Goal: Information Seeking & Learning: Compare options

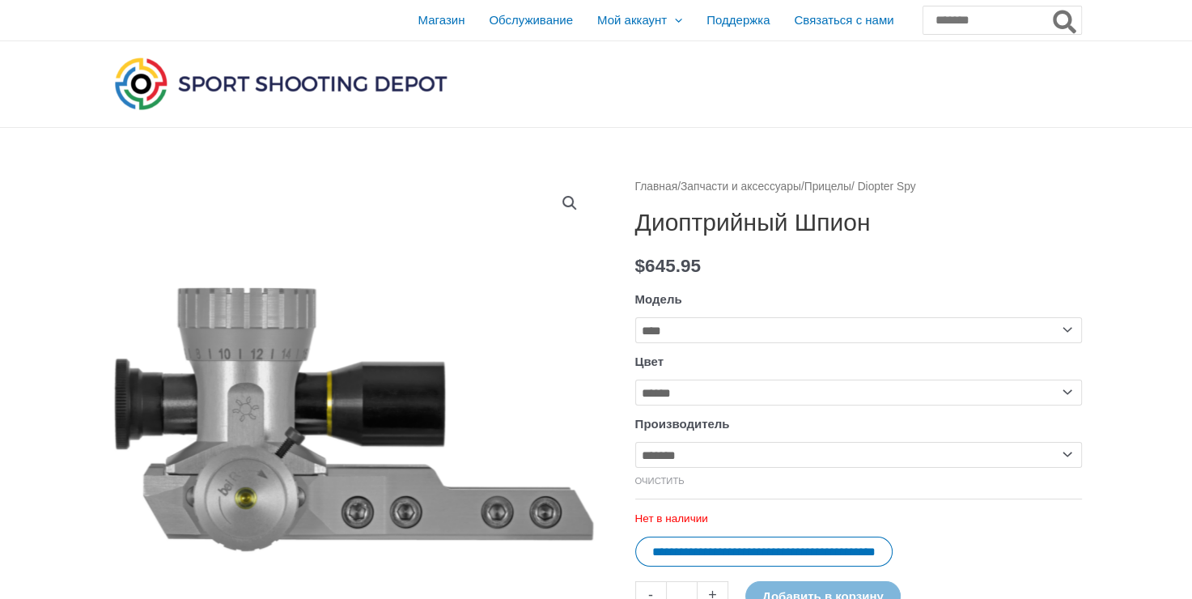
click at [298, 81] on img at bounding box center [281, 83] width 340 height 60
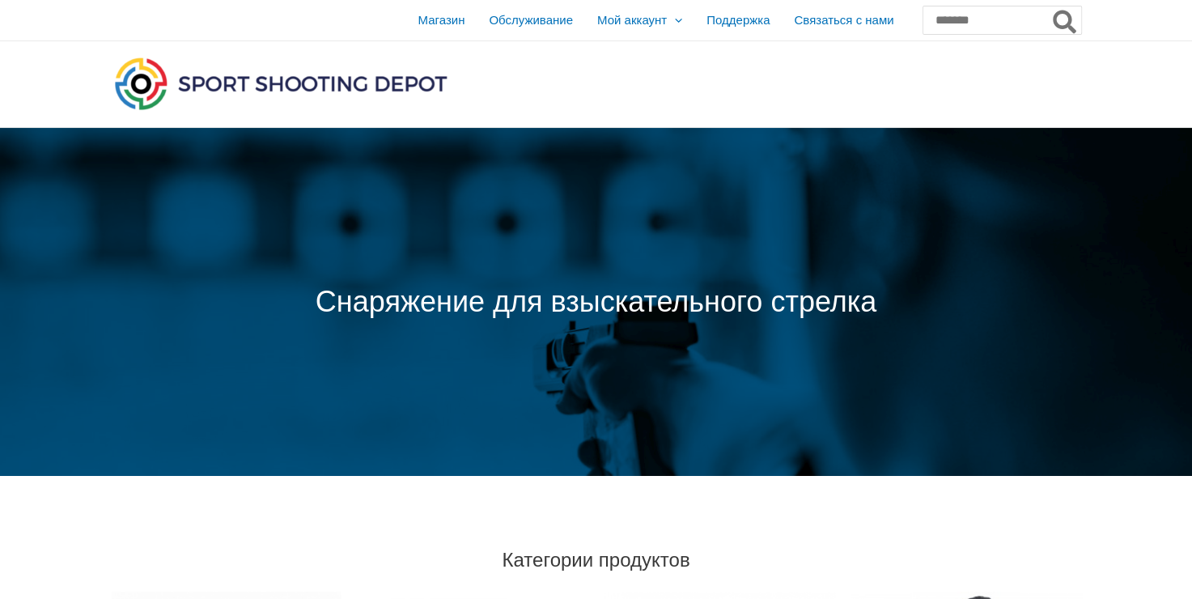
click at [1018, 165] on span at bounding box center [596, 302] width 1192 height 348
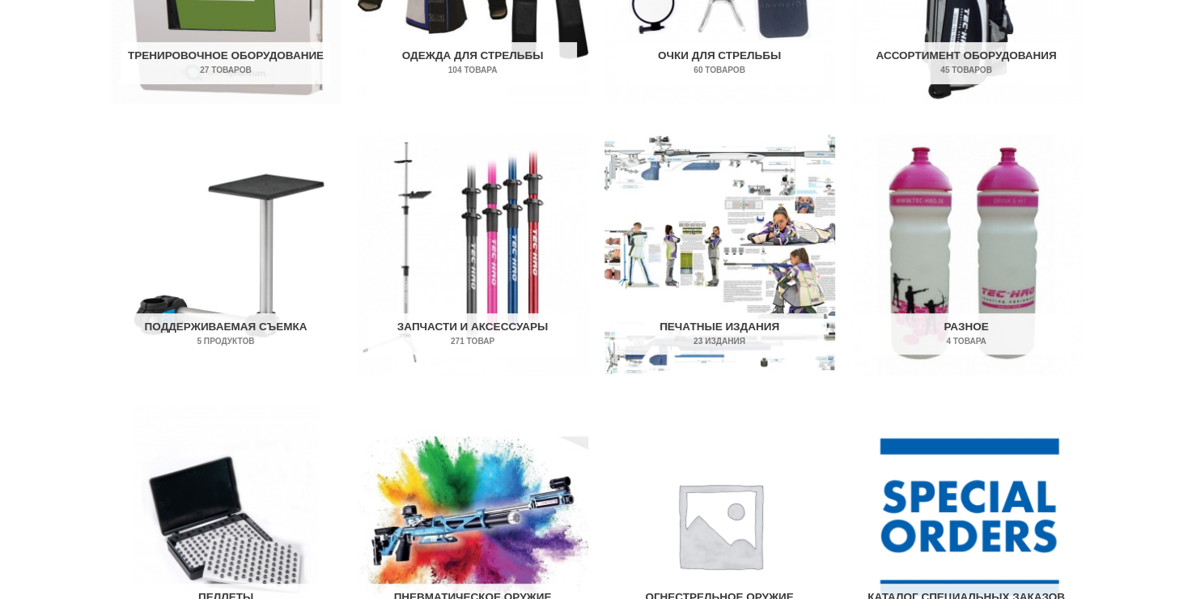
scroll to position [890, 0]
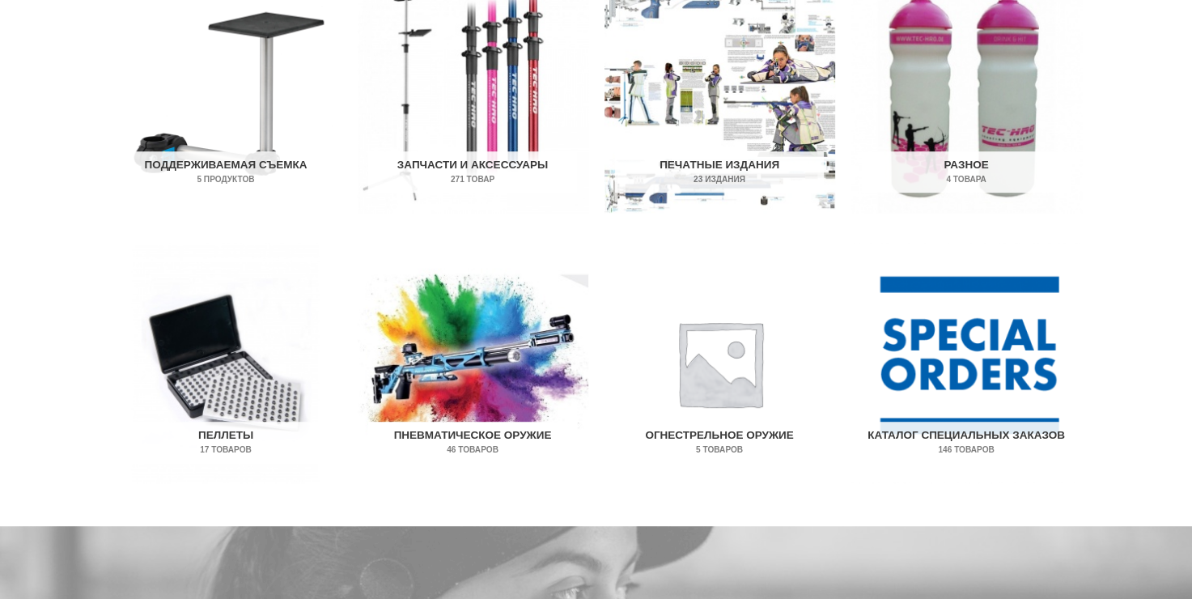
click at [472, 371] on img "Посетите категорию товаров Пневматическое оружие" at bounding box center [473, 363] width 231 height 240
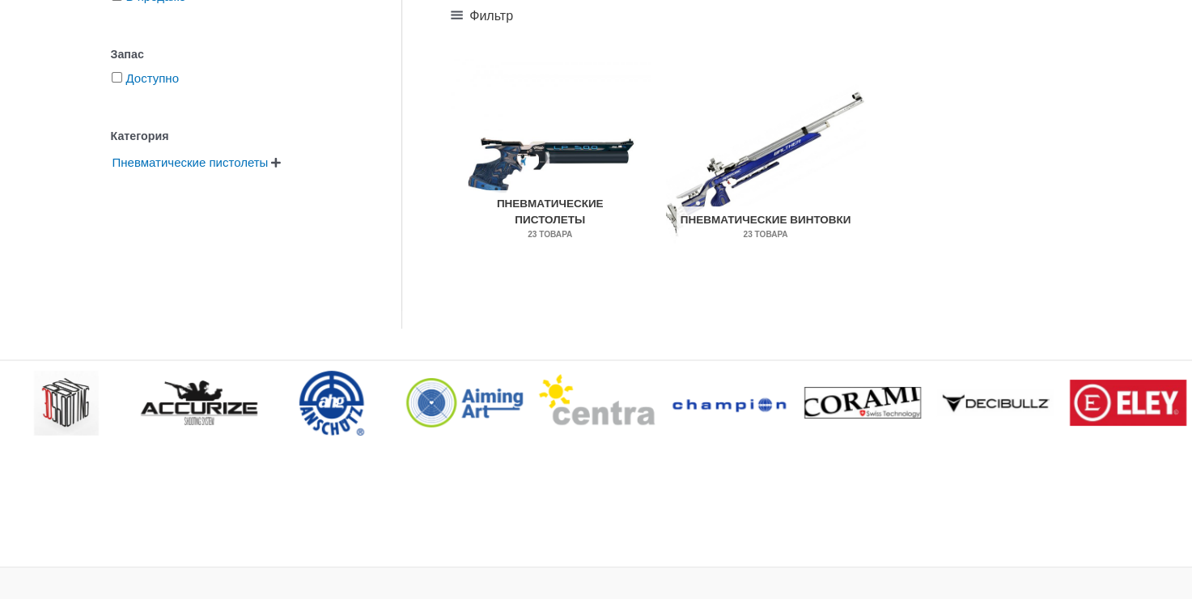
scroll to position [162, 0]
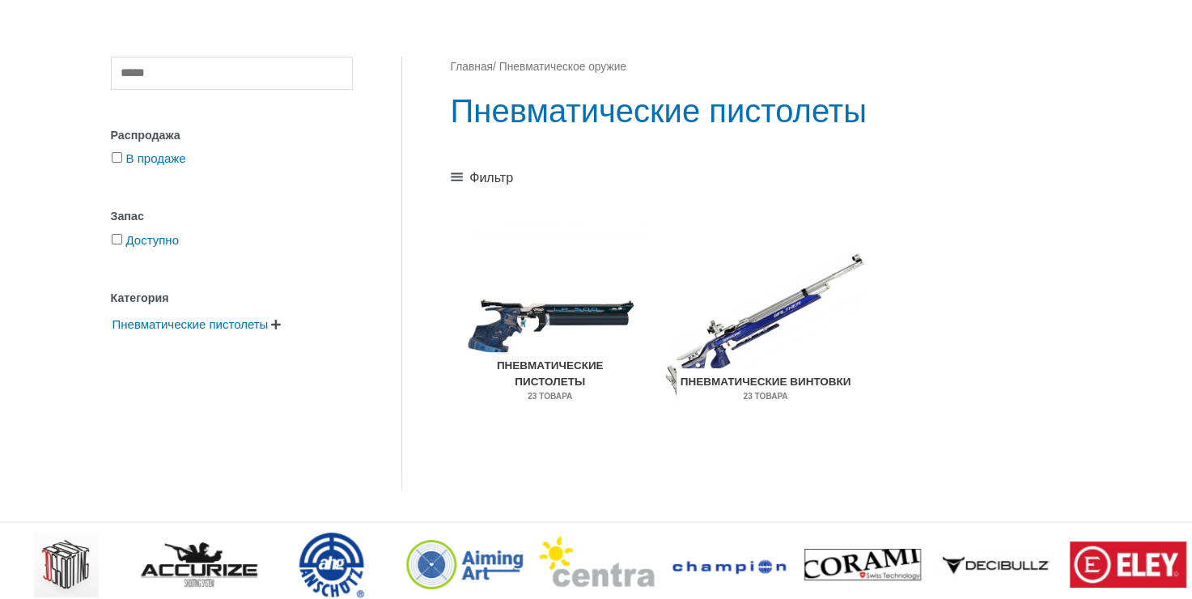
click at [790, 331] on img "Посетите категорию товаров «Пневматические винтовки»" at bounding box center [765, 325] width 199 height 209
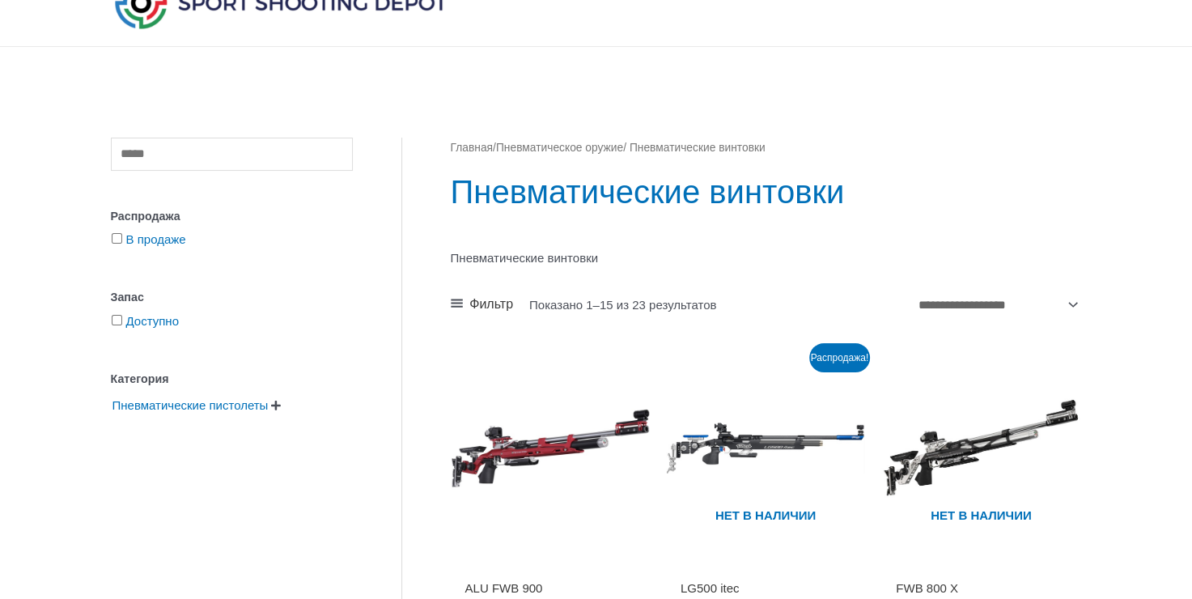
scroll to position [243, 0]
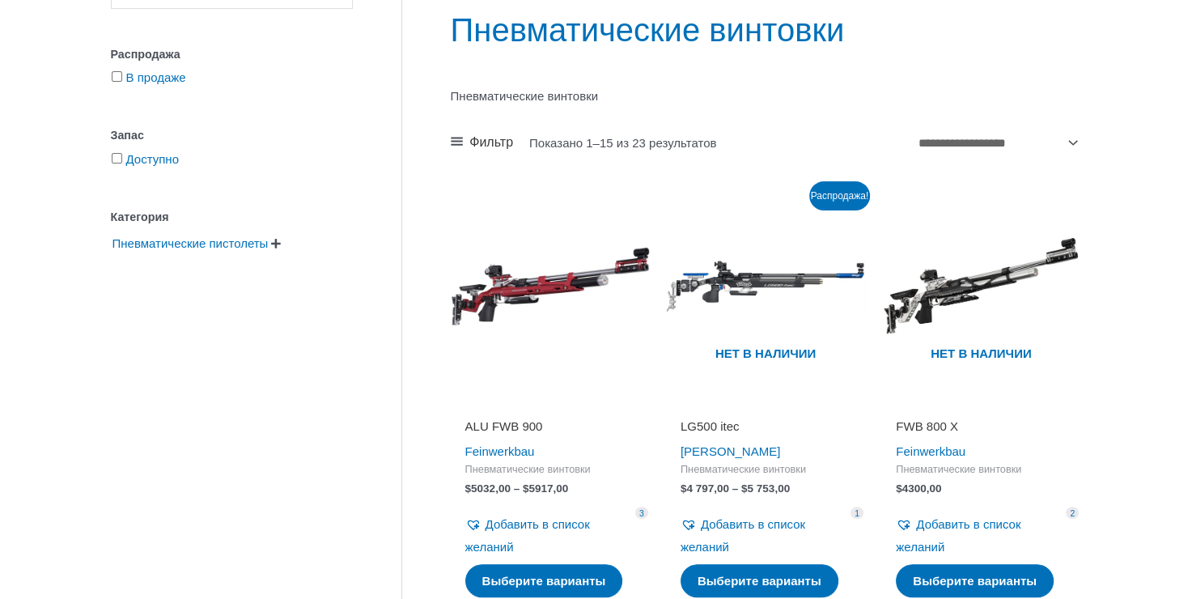
click at [510, 300] on img at bounding box center [550, 285] width 199 height 199
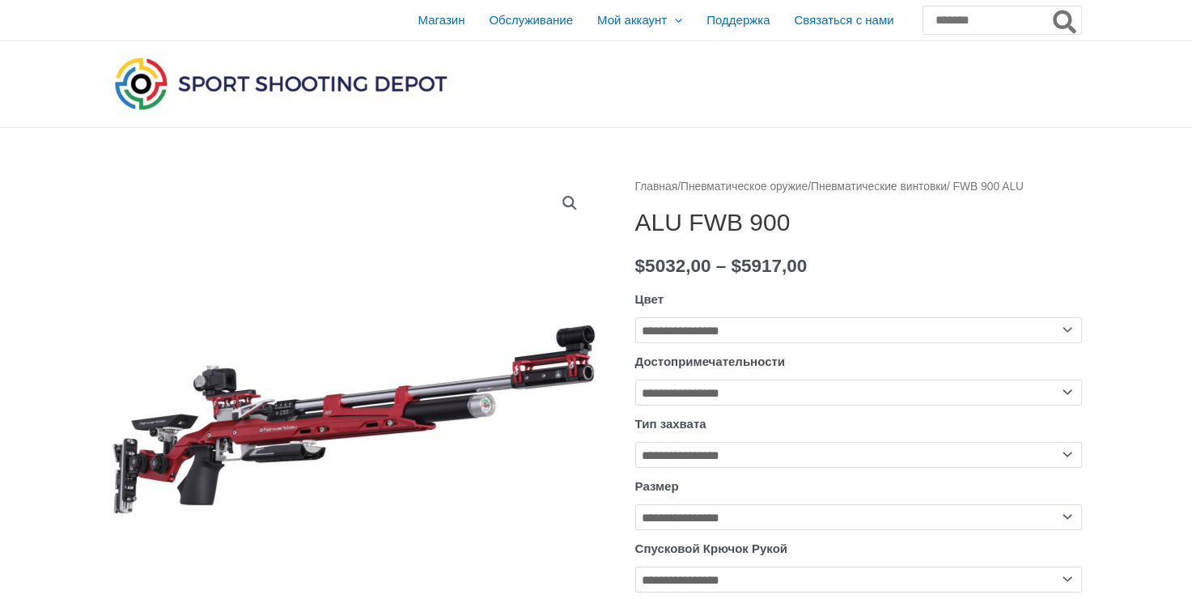
scroll to position [81, 0]
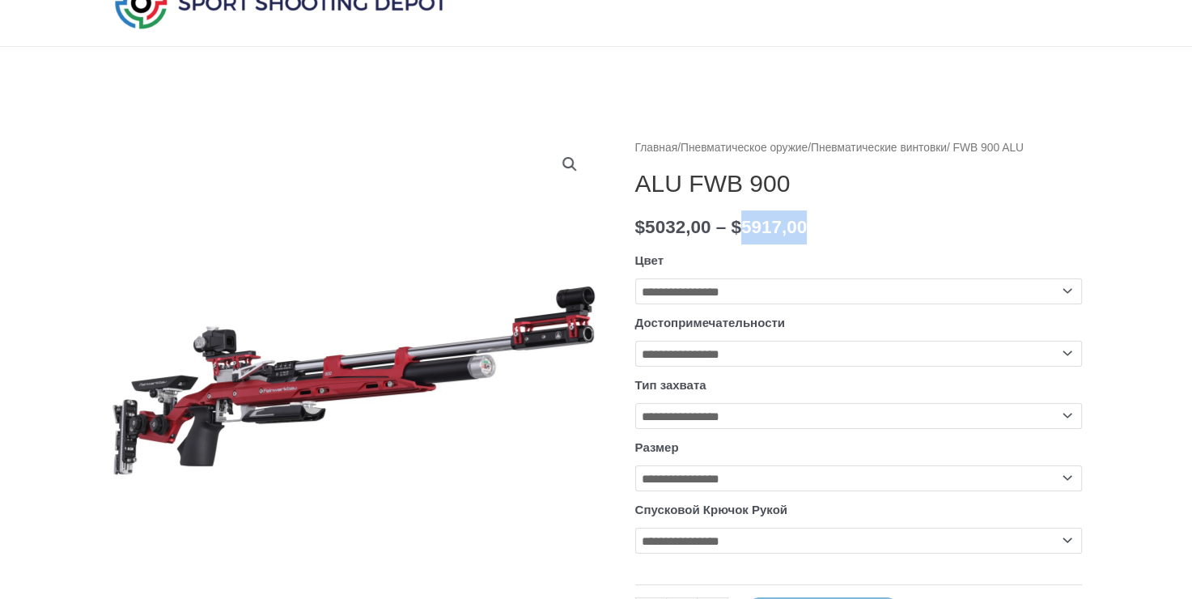
drag, startPoint x: 765, startPoint y: 246, endPoint x: 862, endPoint y: 249, distance: 97.1
click at [862, 244] on p "$ 5032,00 – $ 5917,00 Диапазон цен: от 5032,00 до 5917,00 долларов" at bounding box center [858, 227] width 447 height 34
click at [741, 237] on ya-tr-span "$" at bounding box center [735, 227] width 11 height 20
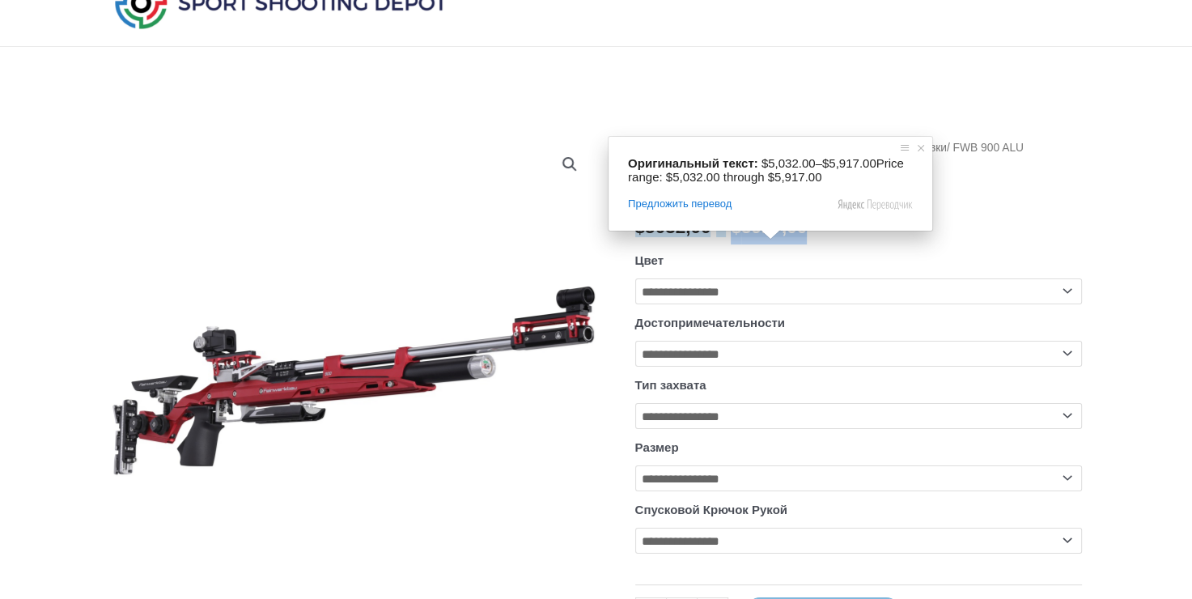
drag, startPoint x: 760, startPoint y: 244, endPoint x: 851, endPoint y: 245, distance: 90.6
click at [807, 237] on bdi "$ 5917,00" at bounding box center [768, 227] width 76 height 20
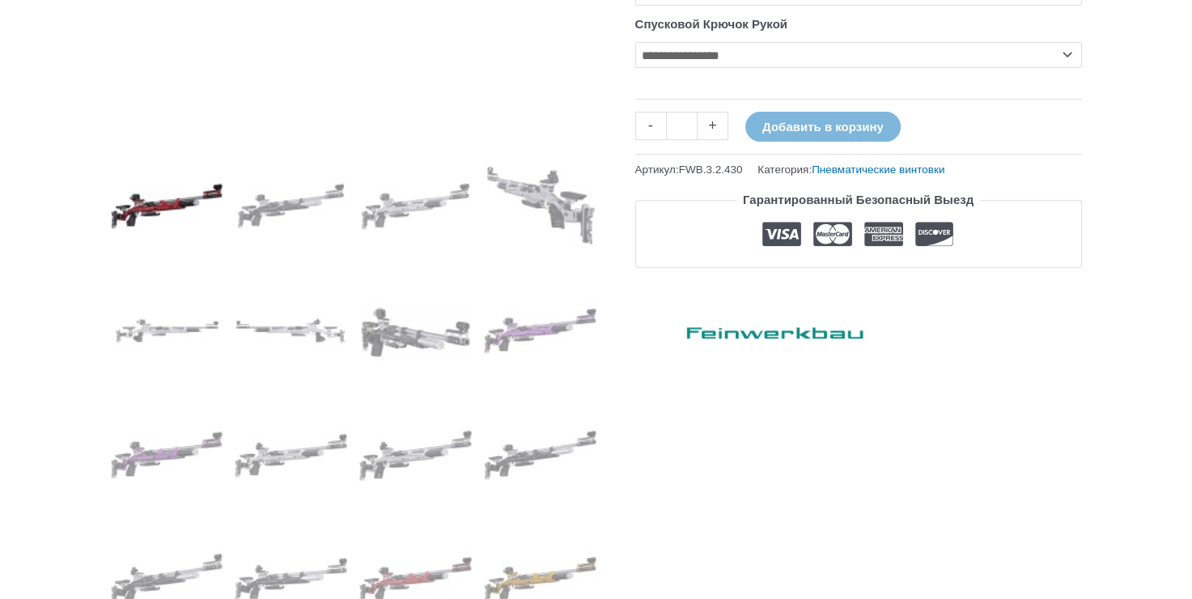
scroll to position [404, 0]
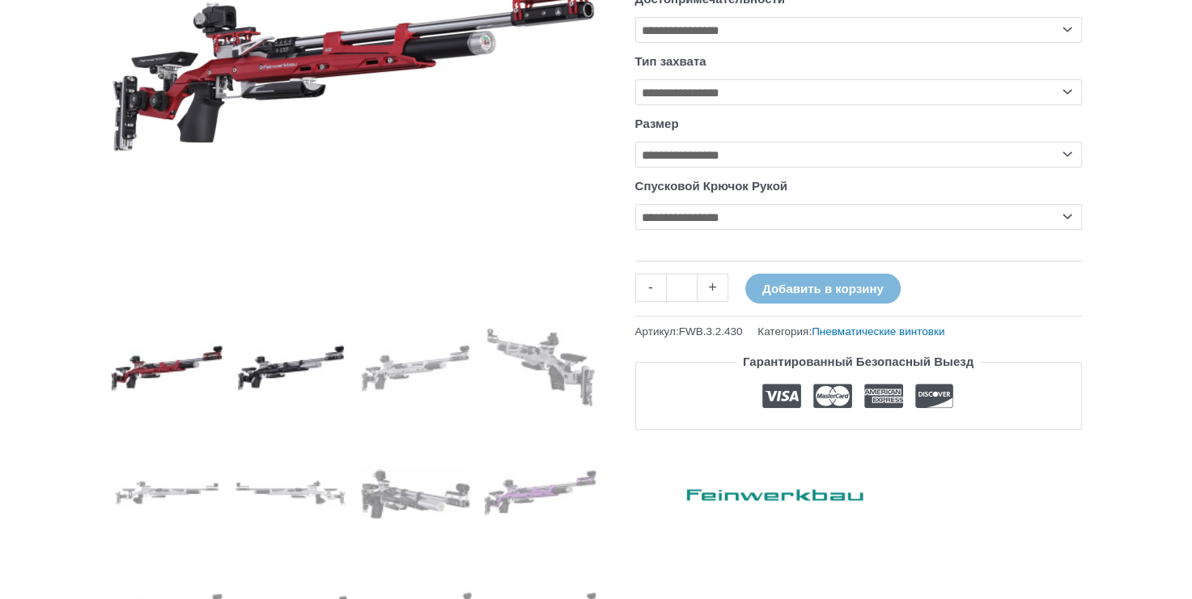
click at [252, 372] on img at bounding box center [291, 367] width 112 height 112
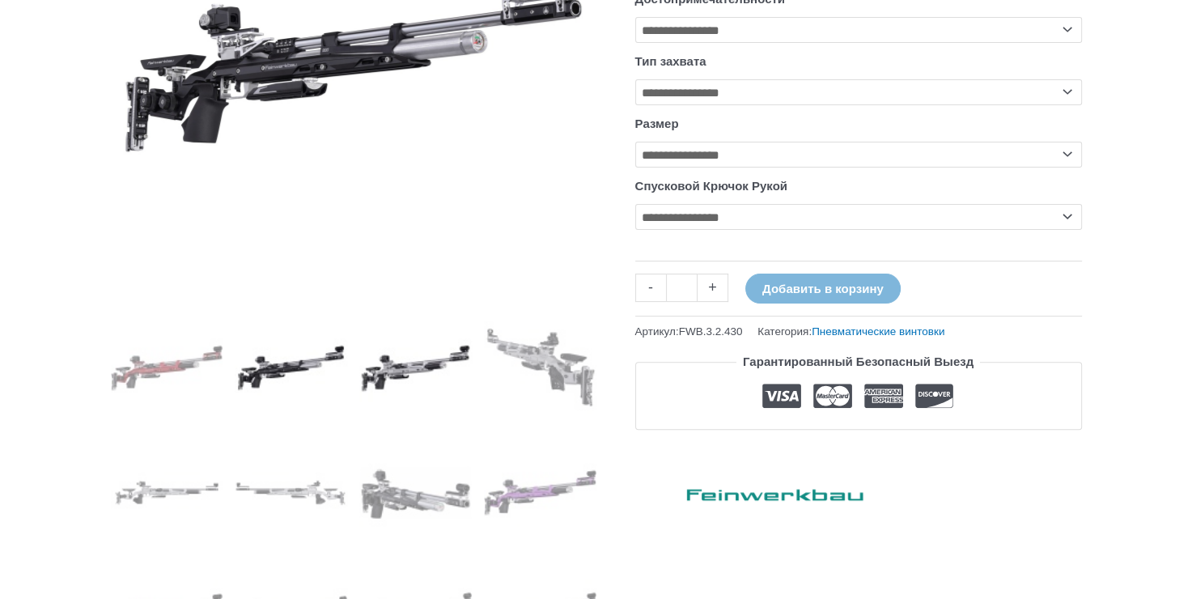
click at [430, 348] on img at bounding box center [415, 367] width 112 height 112
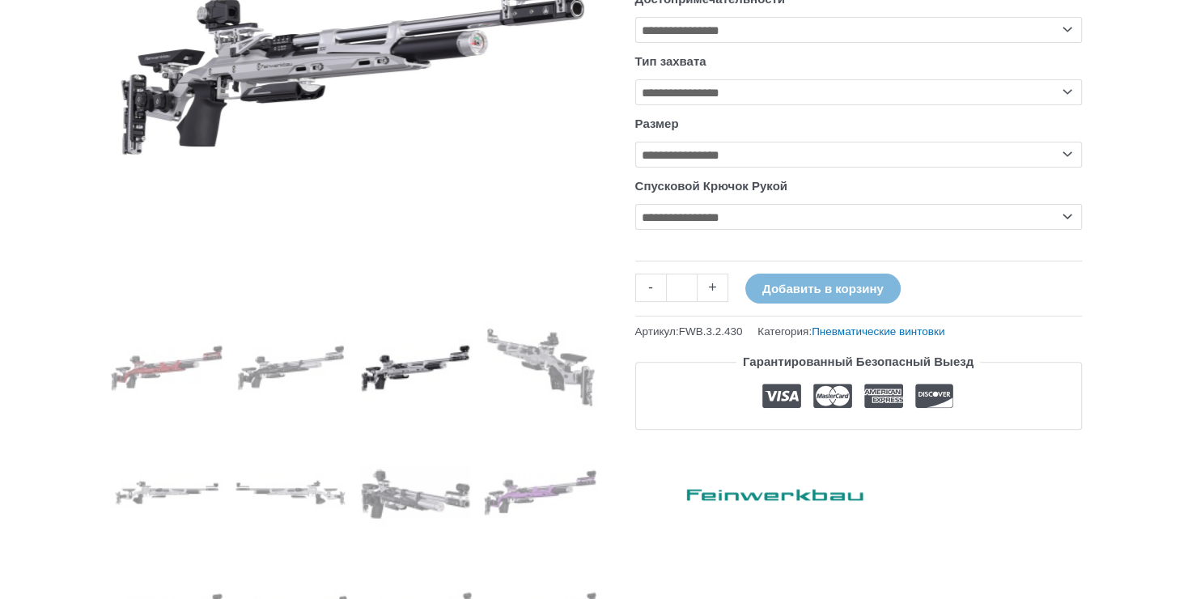
scroll to position [566, 0]
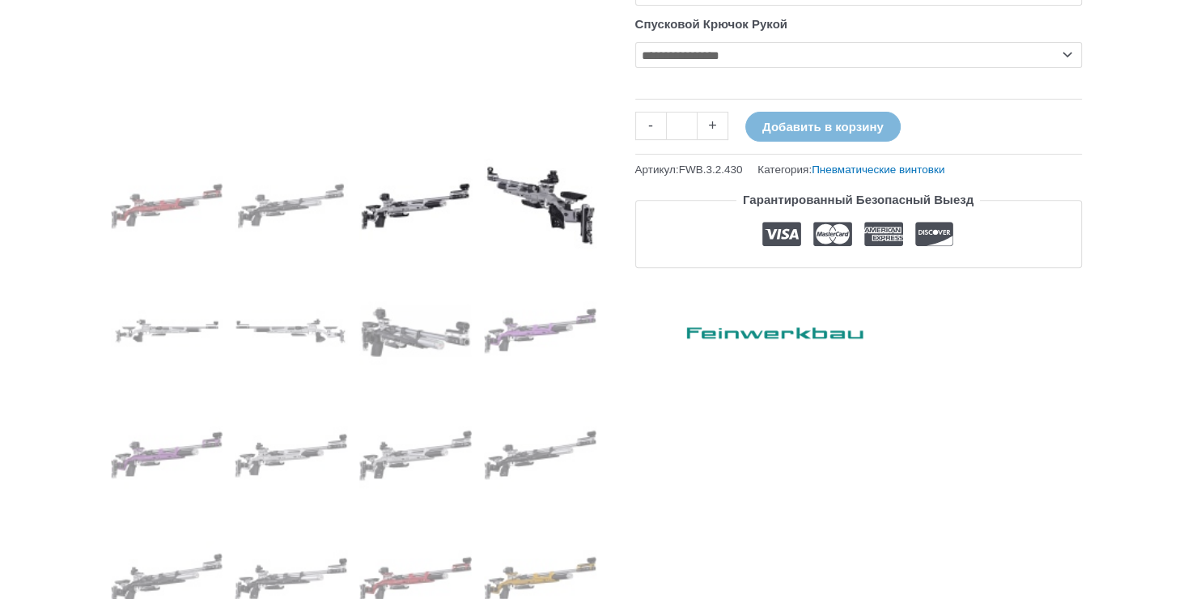
click at [548, 226] on img at bounding box center [540, 206] width 112 height 112
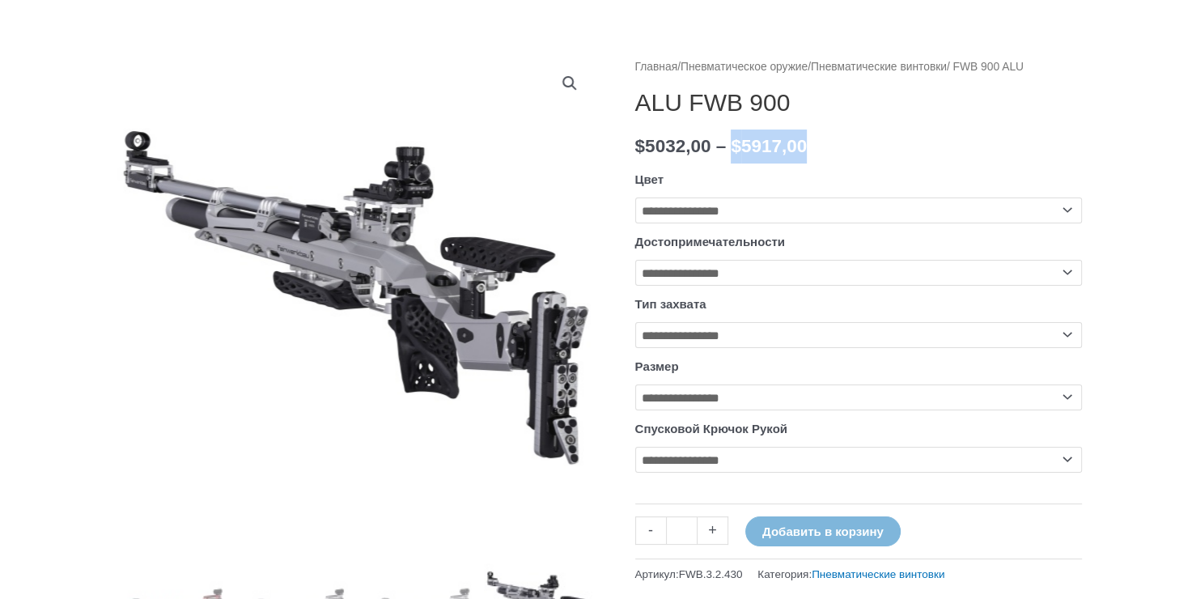
scroll to position [404, 0]
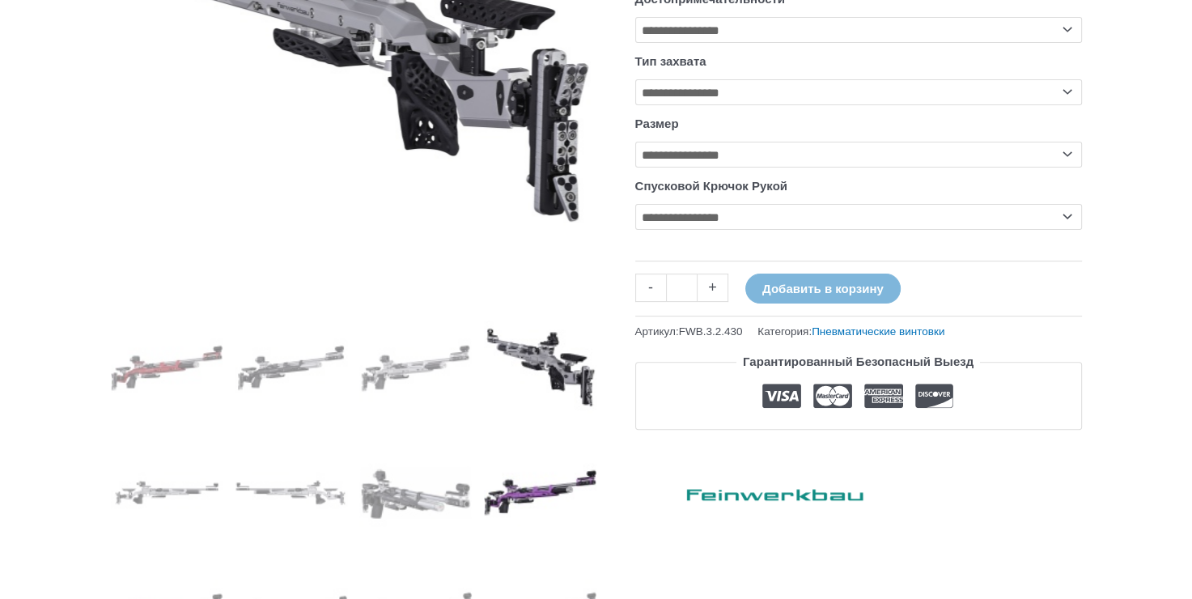
click at [495, 485] on img at bounding box center [540, 492] width 112 height 112
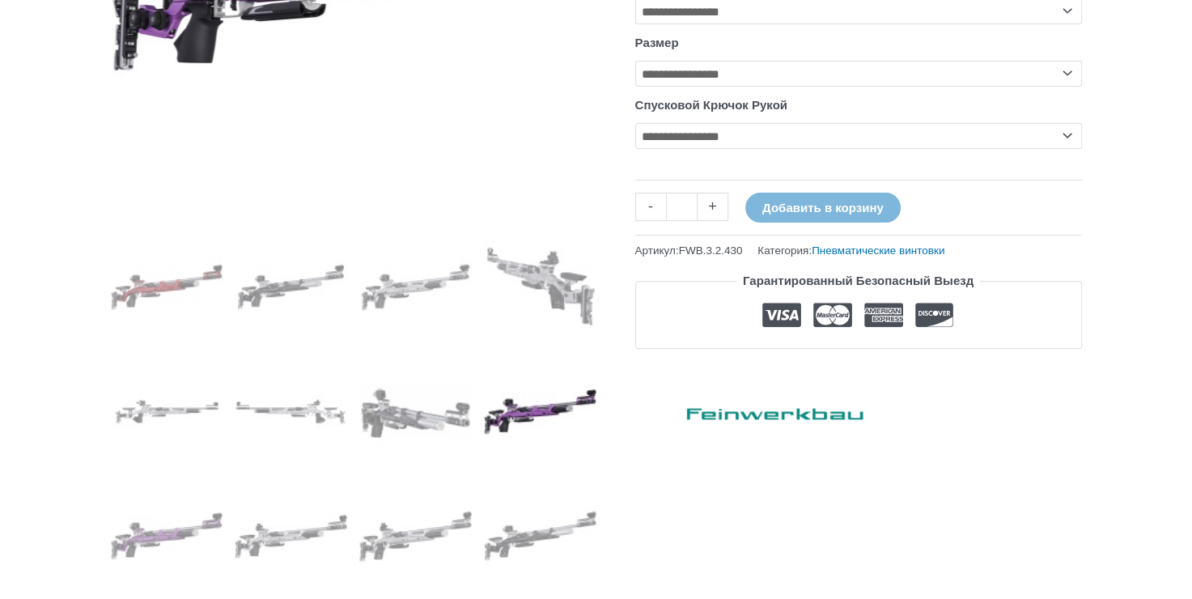
scroll to position [647, 0]
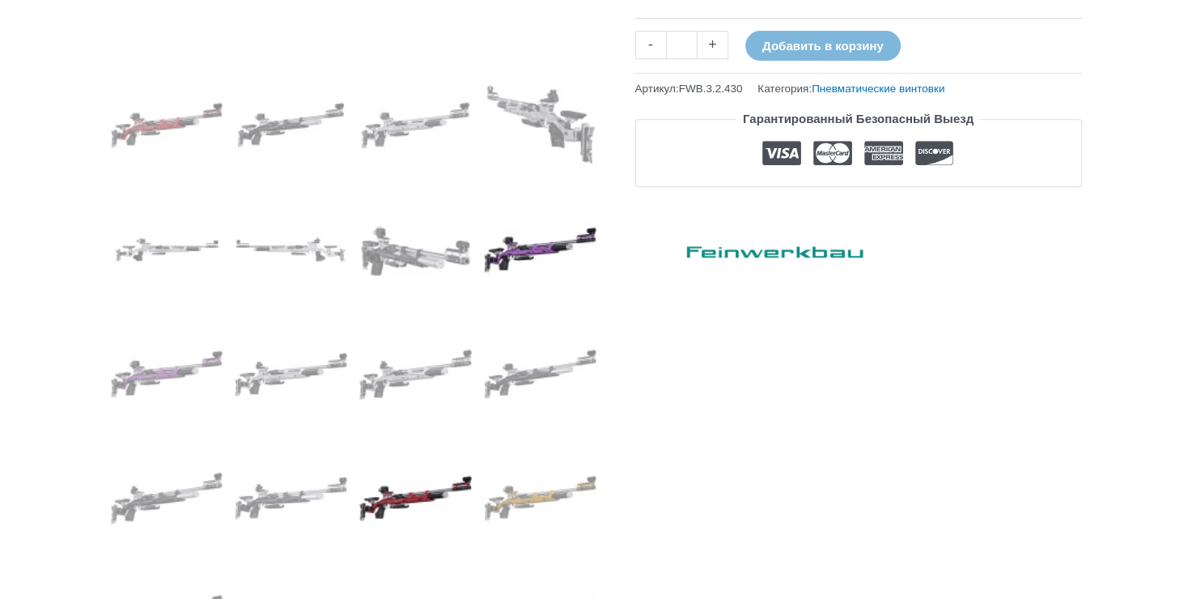
click at [425, 501] on img at bounding box center [415, 498] width 112 height 112
click at [548, 502] on img at bounding box center [540, 498] width 112 height 112
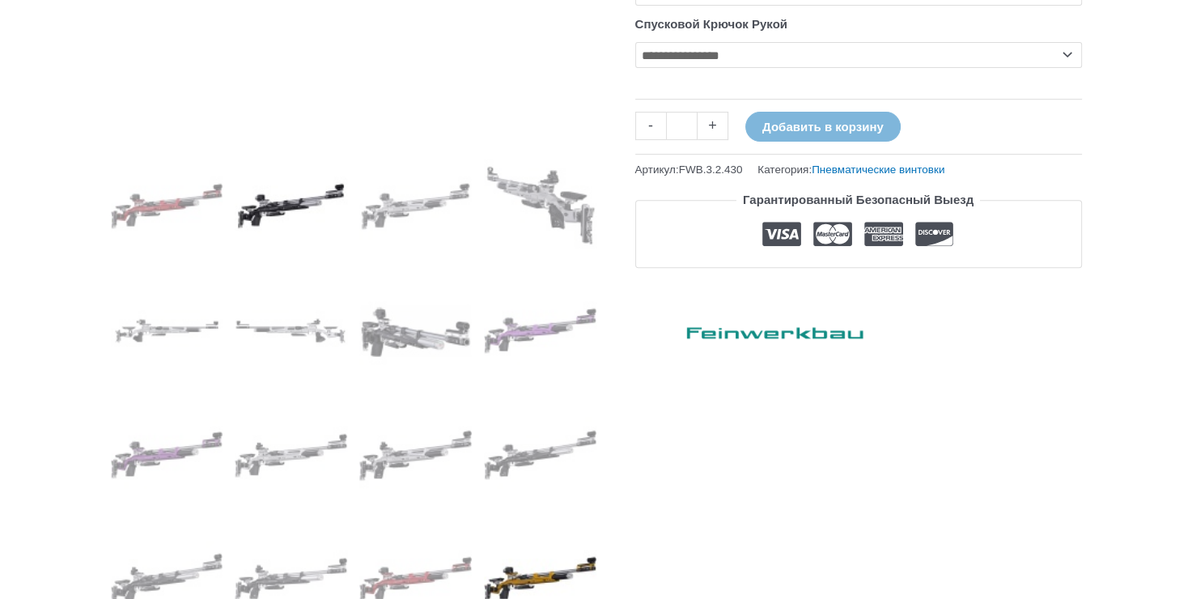
click at [274, 179] on img at bounding box center [291, 206] width 112 height 112
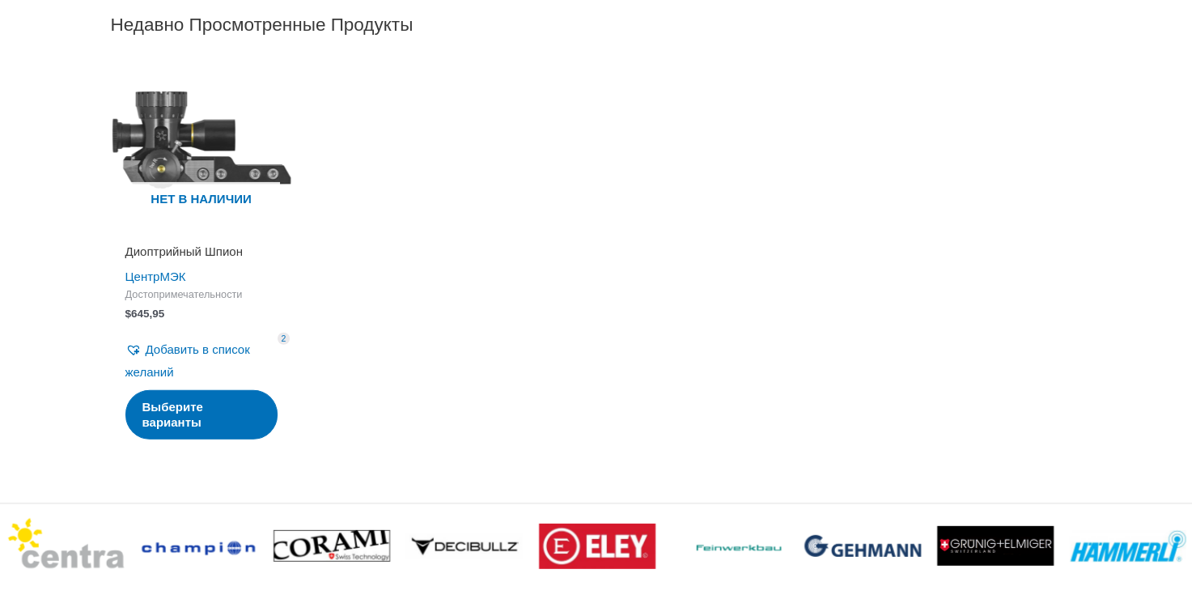
scroll to position [4530, 0]
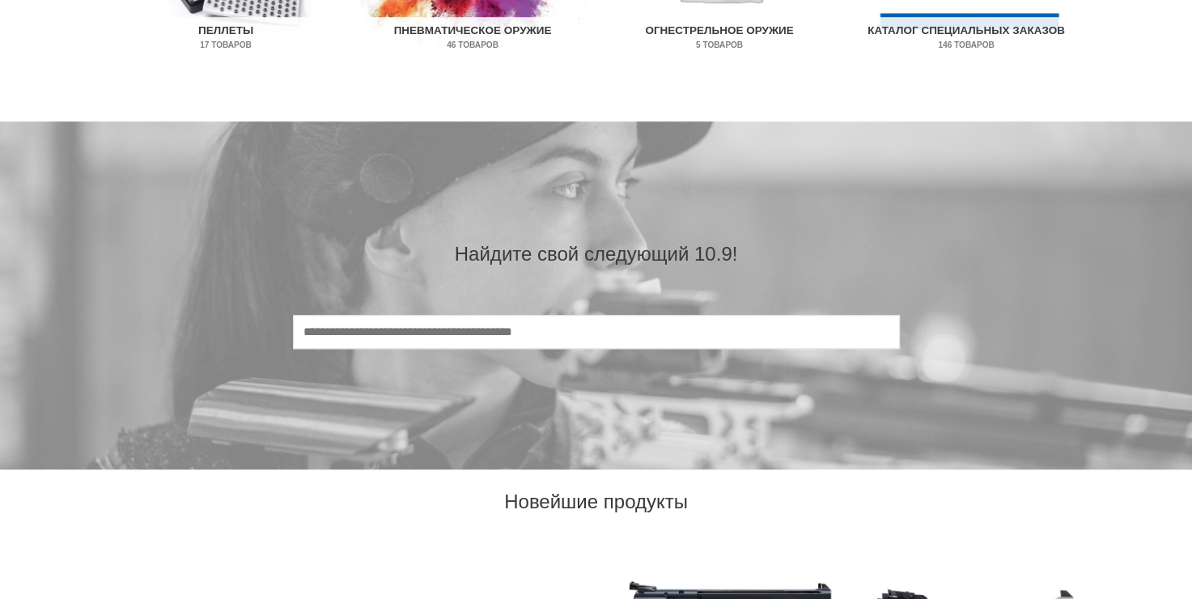
scroll to position [971, 0]
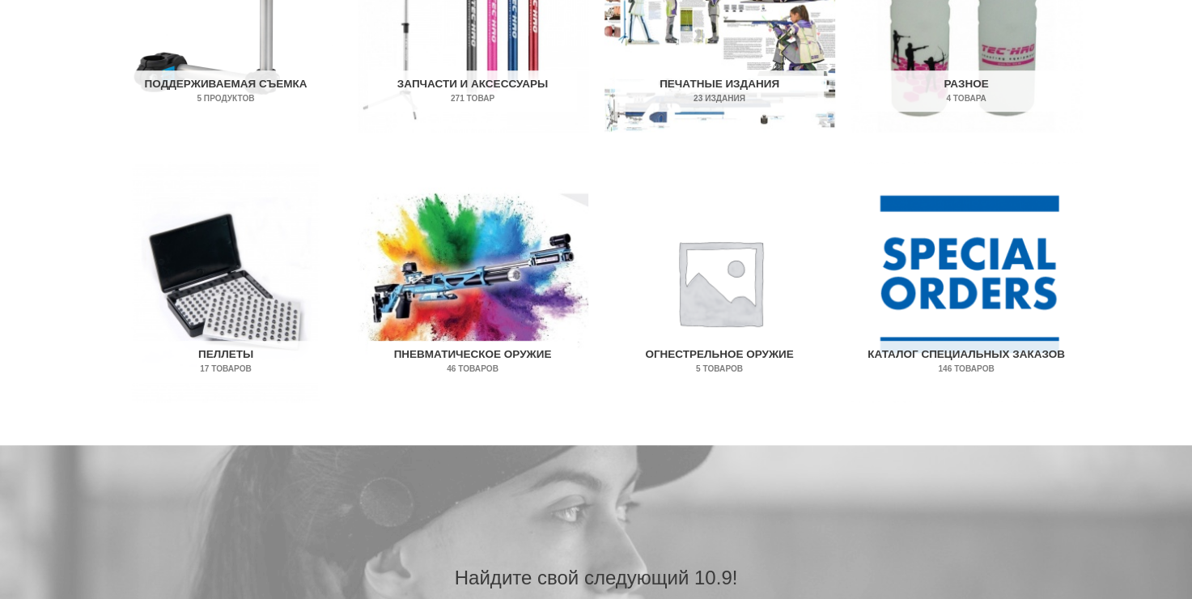
click at [536, 268] on img "Посетите категорию товаров Пневматическое оружие" at bounding box center [473, 282] width 231 height 240
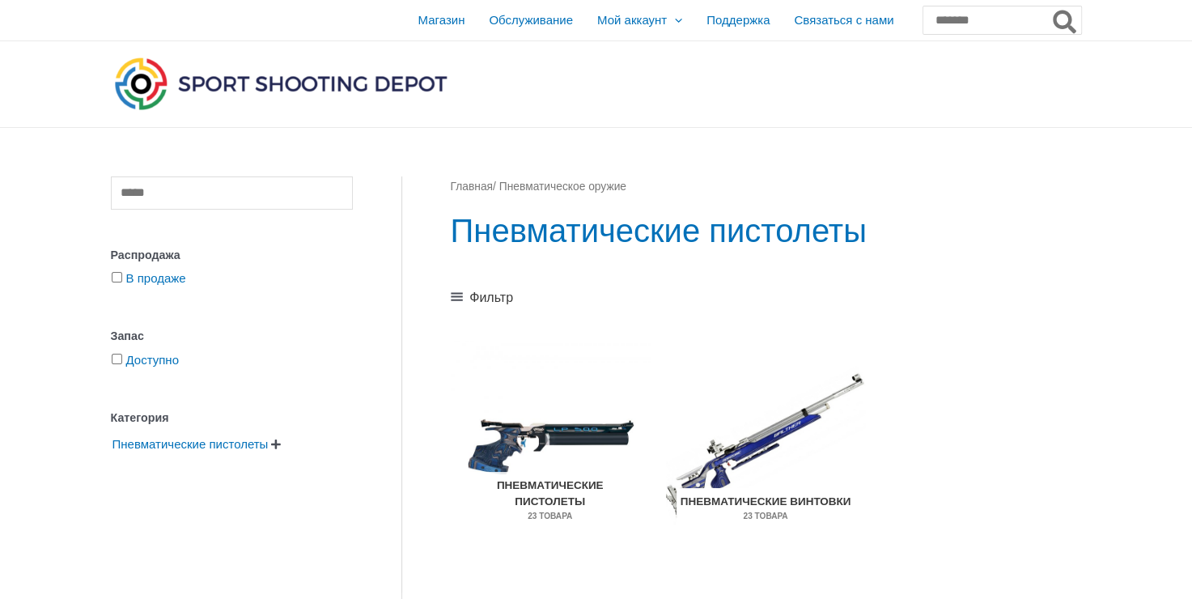
click at [773, 424] on img "Посетите категорию товаров «Пневматические винтовки»" at bounding box center [765, 445] width 199 height 209
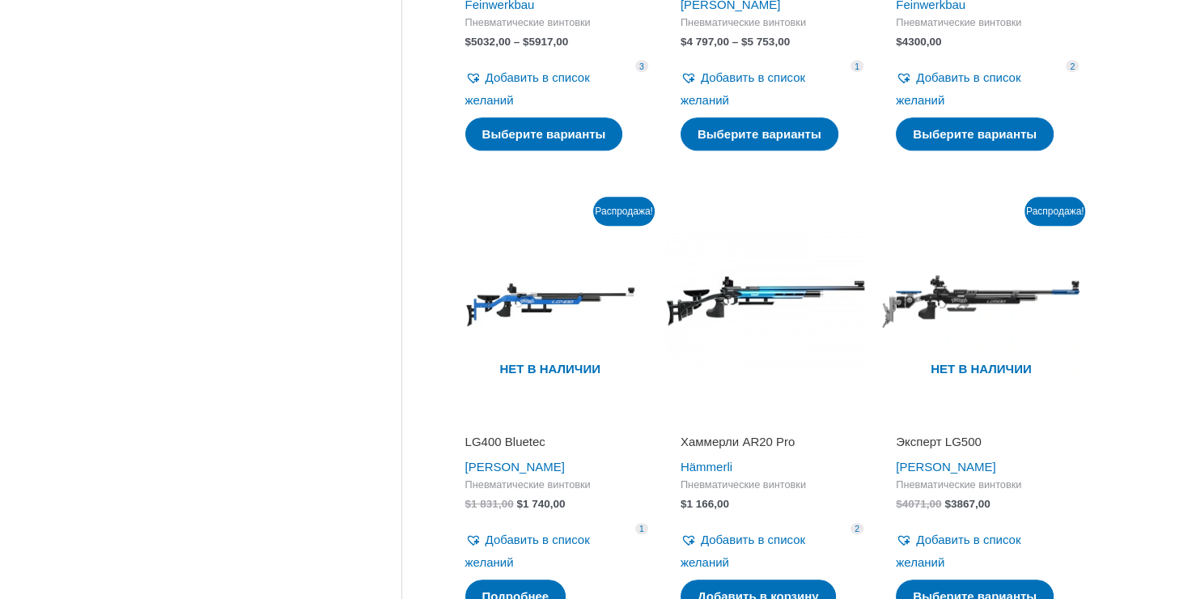
scroll to position [851, 0]
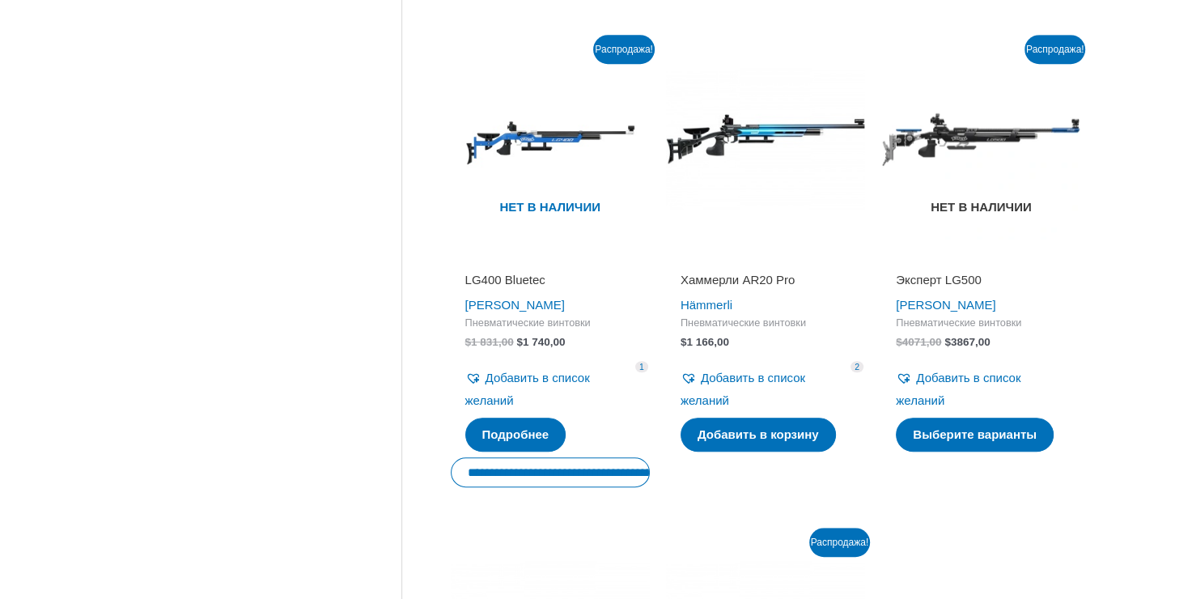
click at [999, 137] on img at bounding box center [980, 139] width 199 height 199
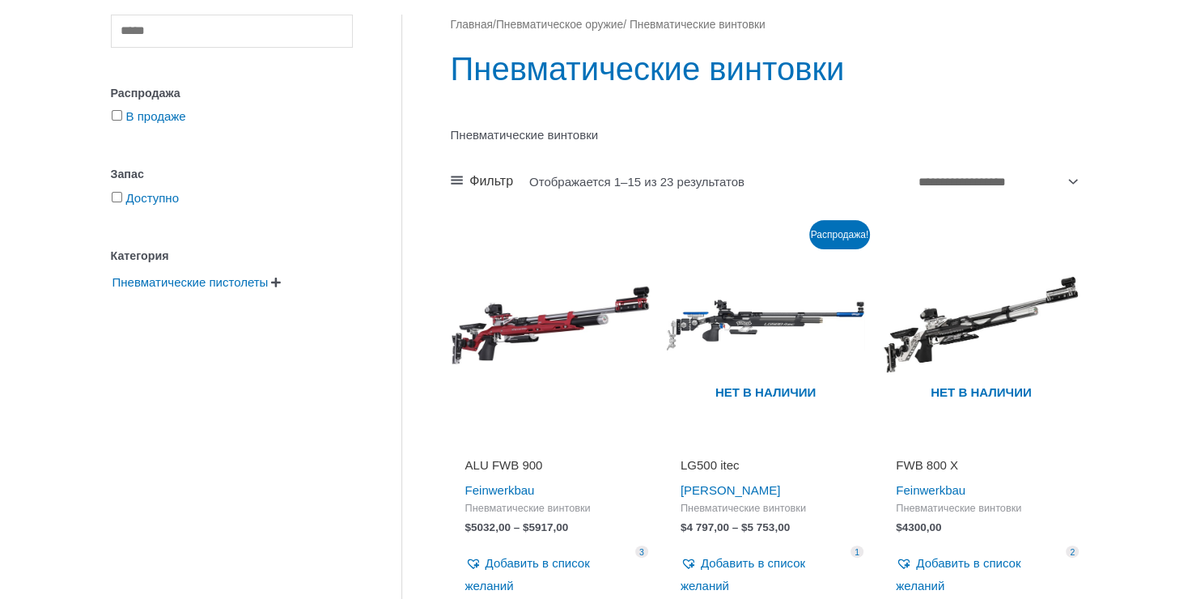
scroll to position [447, 0]
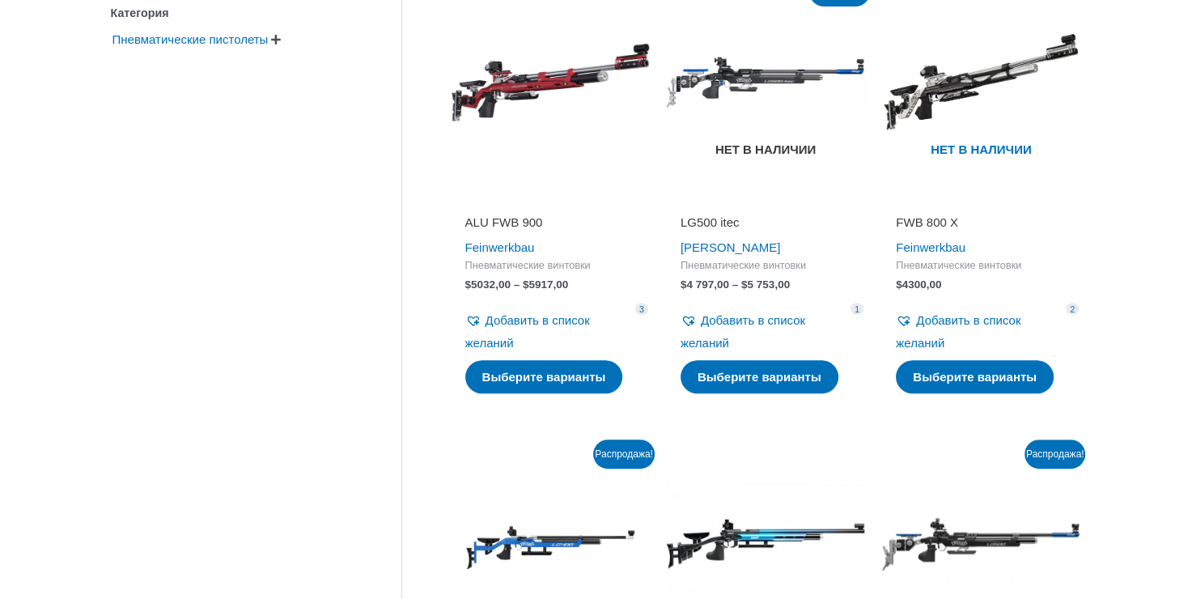
click at [803, 60] on img at bounding box center [765, 81] width 199 height 199
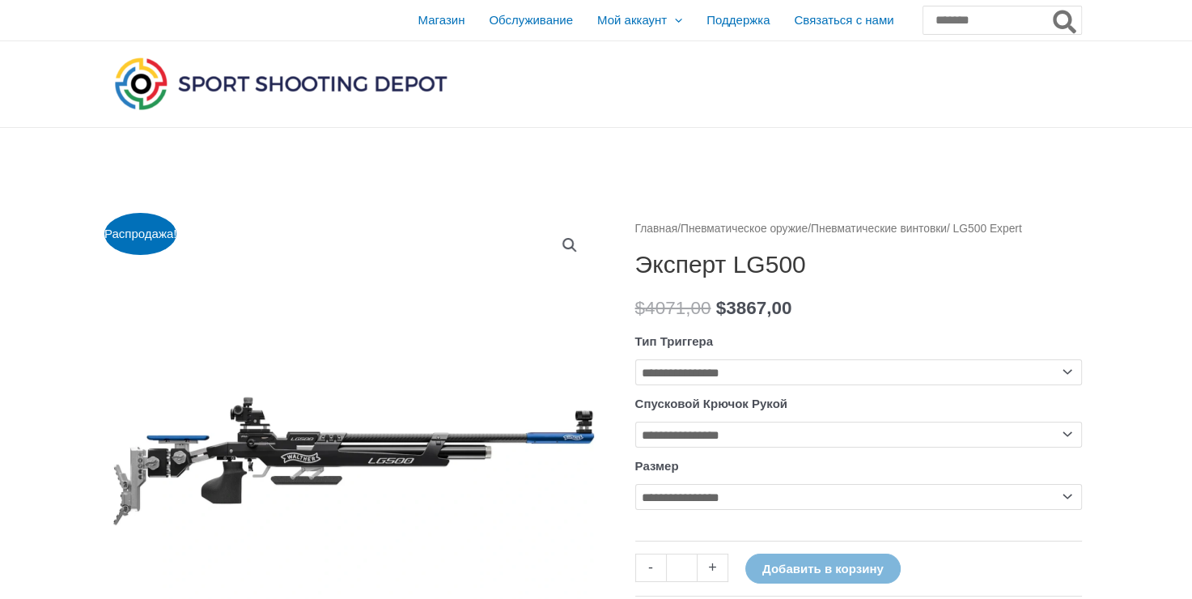
scroll to position [162, 0]
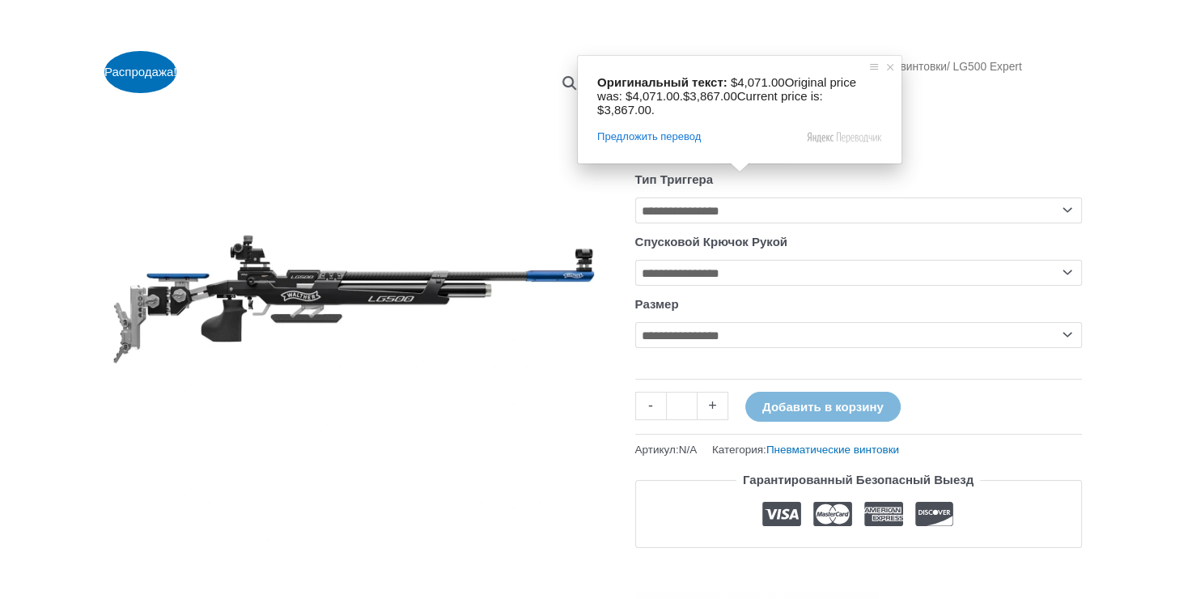
drag, startPoint x: 730, startPoint y: 164, endPoint x: 830, endPoint y: 167, distance: 99.6
click at [830, 163] on p "$ 4071,00 Первоначальная цена составляла: 4071,00 $. $ 3867,00 Текущая цена: 38…" at bounding box center [858, 146] width 447 height 34
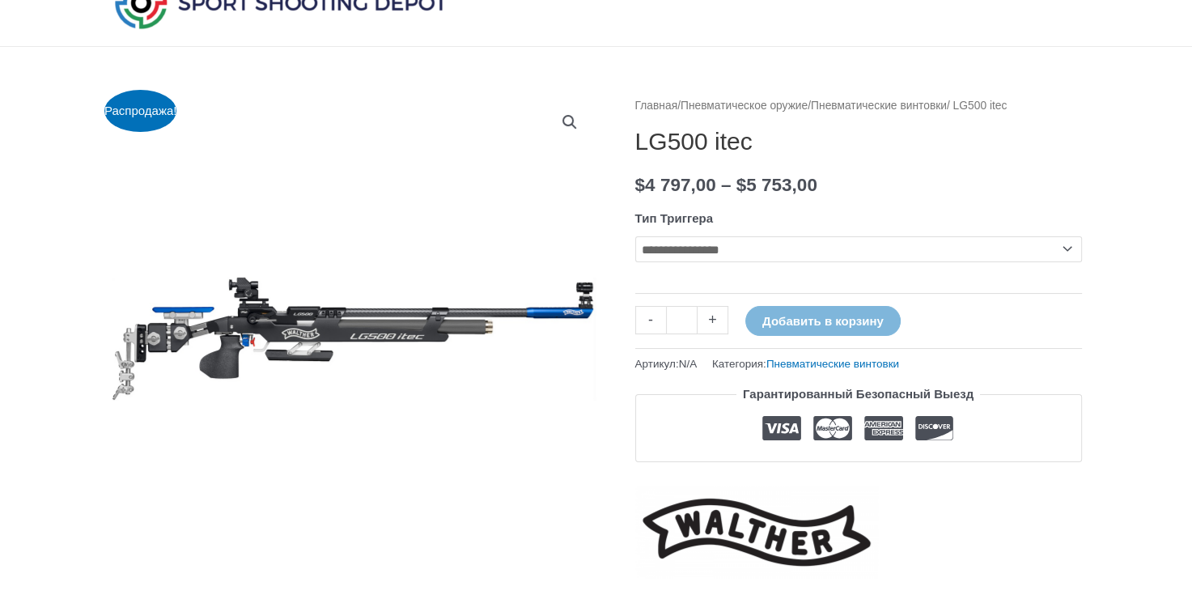
scroll to position [162, 0]
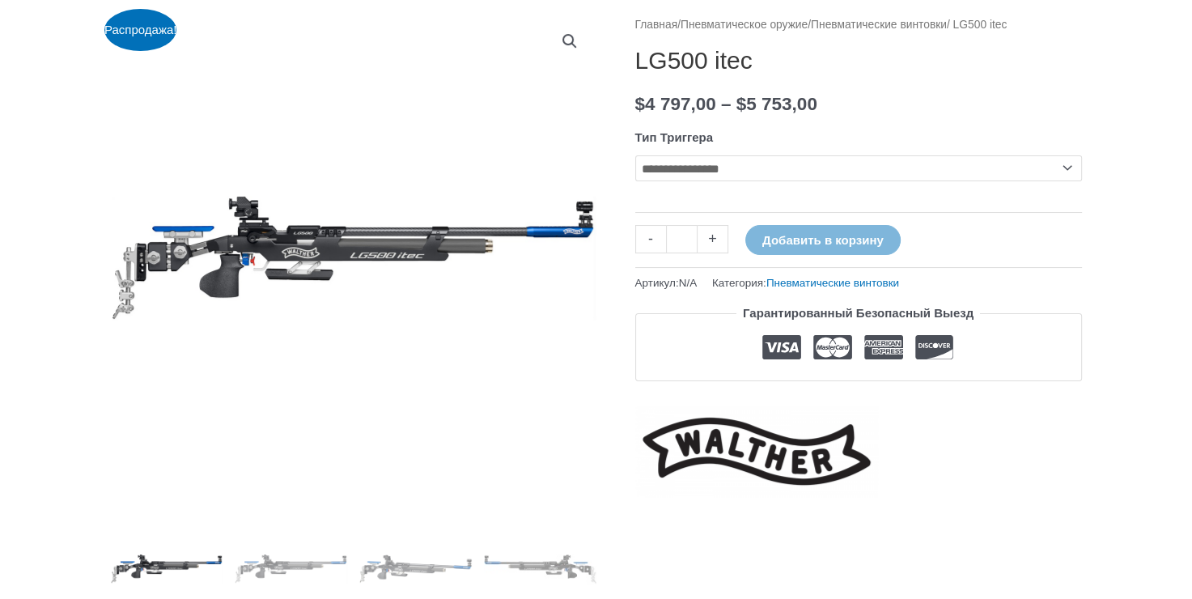
click at [430, 227] on img at bounding box center [353, 257] width 485 height 485
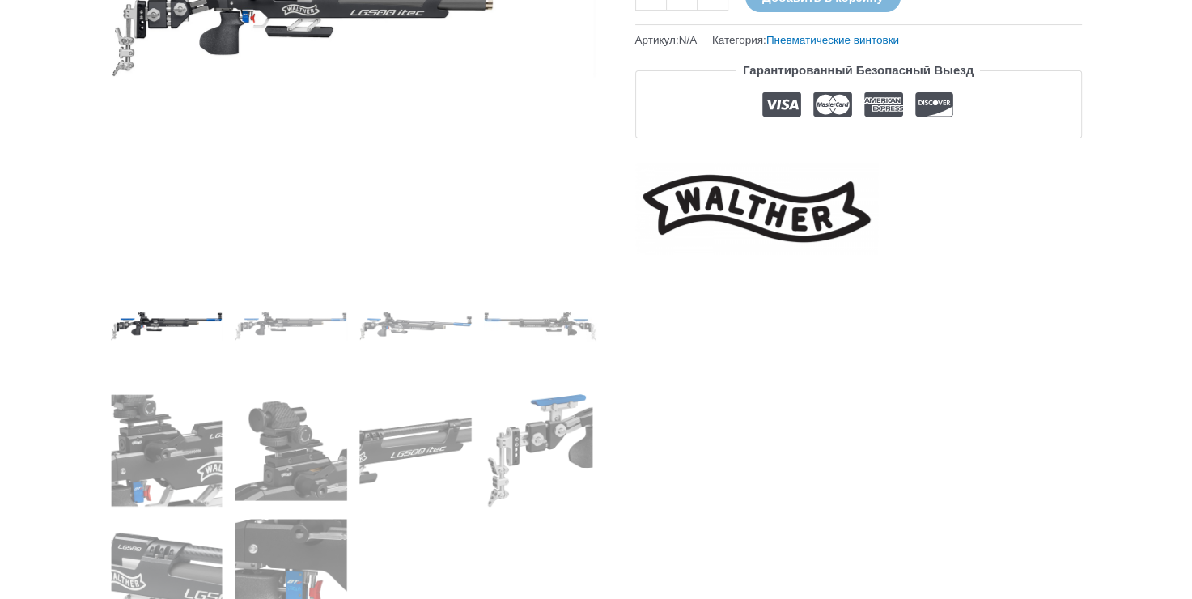
scroll to position [485, 0]
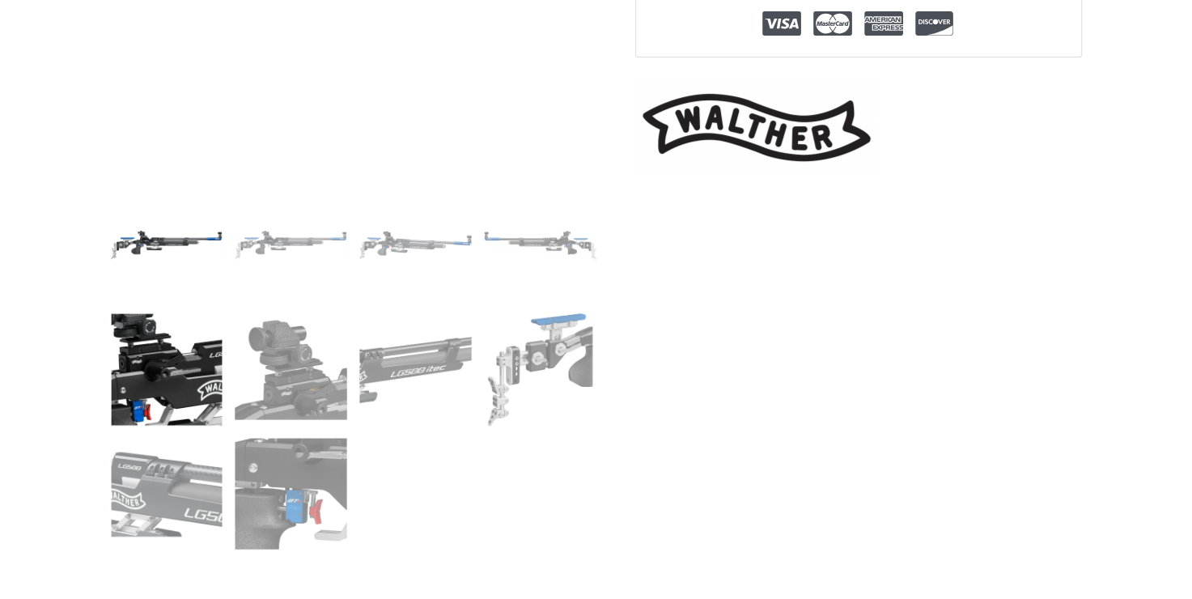
click at [190, 382] on img at bounding box center [167, 369] width 112 height 112
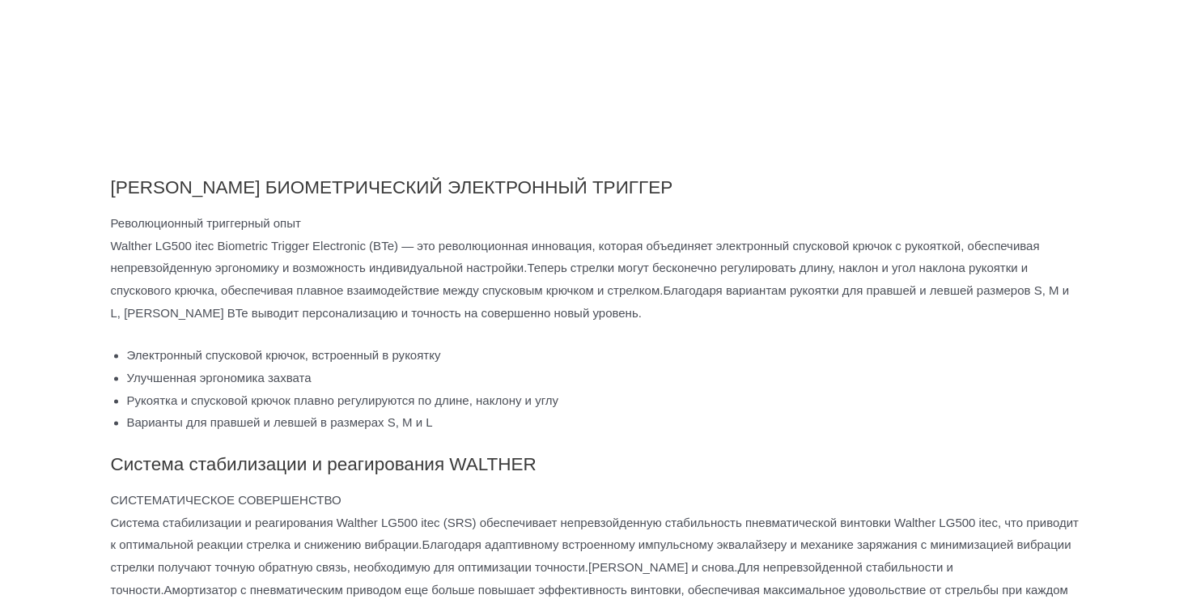
scroll to position [2265, 0]
